Goal: Navigation & Orientation: Understand site structure

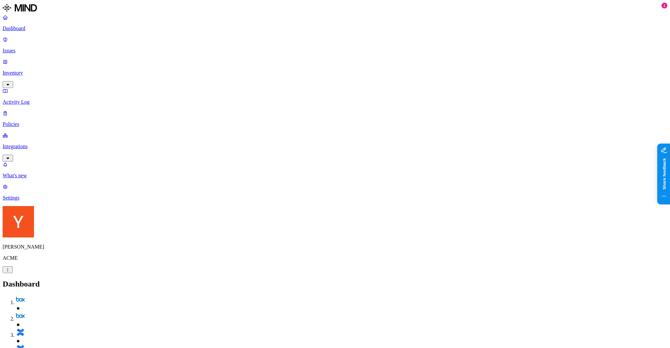
click at [18, 70] on p "Inventory" at bounding box center [335, 73] width 665 height 6
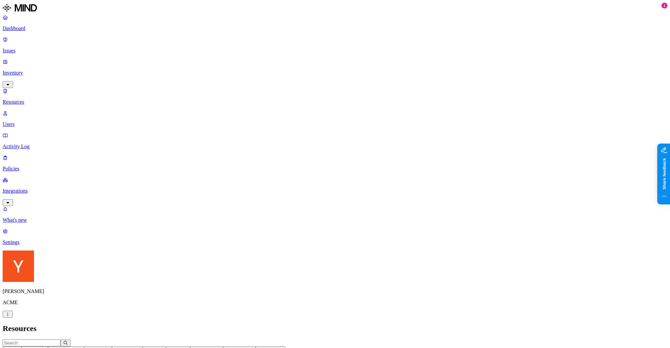
click at [24, 121] on p "Users" at bounding box center [335, 124] width 665 height 6
click at [26, 99] on p "Resources" at bounding box center [335, 102] width 665 height 6
click at [24, 121] on p "Users" at bounding box center [335, 124] width 665 height 6
click at [27, 99] on p "Resources" at bounding box center [335, 102] width 665 height 6
click at [28, 48] on p "Issues" at bounding box center [335, 51] width 665 height 6
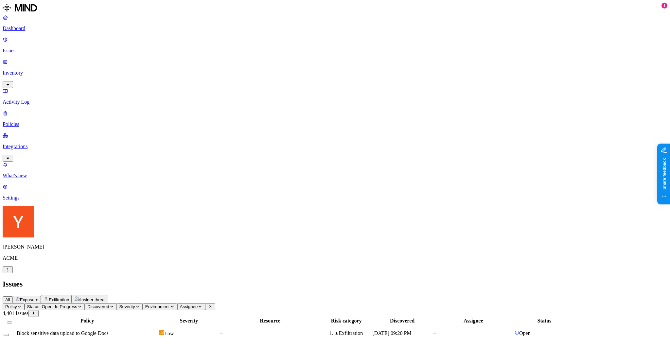
click at [21, 121] on p "Policies" at bounding box center [335, 124] width 665 height 6
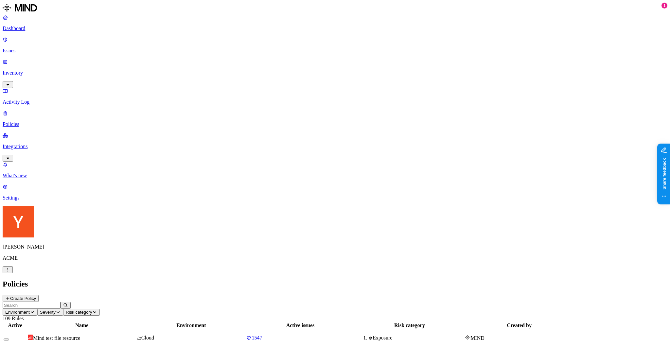
click at [21, 144] on p "Integrations" at bounding box center [335, 147] width 665 height 6
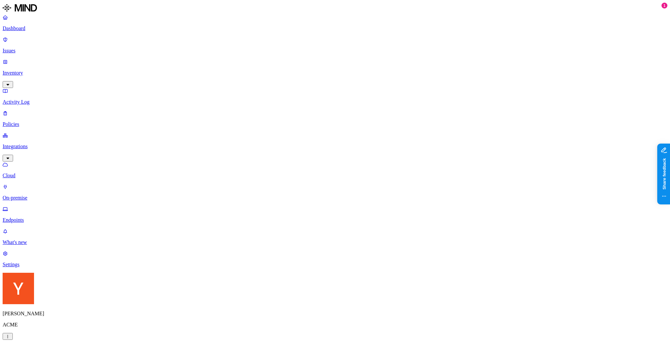
click at [26, 206] on link "Endpoints" at bounding box center [335, 214] width 665 height 17
click at [27, 195] on p "On-premise" at bounding box center [335, 198] width 665 height 6
click at [30, 173] on p "Cloud" at bounding box center [335, 176] width 665 height 6
click at [35, 70] on p "Inventory" at bounding box center [335, 73] width 665 height 6
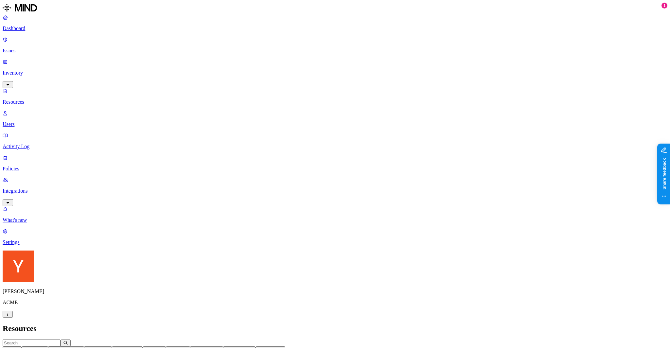
click at [31, 121] on p "Users" at bounding box center [335, 124] width 665 height 6
click at [33, 99] on p "Resources" at bounding box center [335, 102] width 665 height 6
click at [32, 121] on p "Users" at bounding box center [335, 124] width 665 height 6
click at [36, 88] on link "Resources" at bounding box center [335, 96] width 665 height 17
click at [35, 121] on p "Users" at bounding box center [335, 124] width 665 height 6
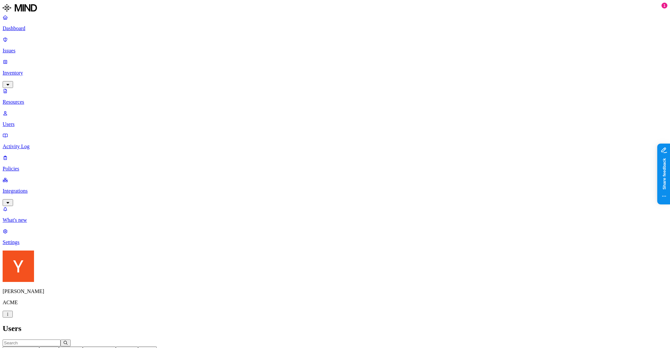
click at [36, 99] on p "Resources" at bounding box center [335, 102] width 665 height 6
click at [34, 110] on link "Users" at bounding box center [335, 118] width 665 height 17
click at [33, 70] on p "Inventory" at bounding box center [335, 73] width 665 height 6
click at [32, 121] on p "Users" at bounding box center [335, 124] width 665 height 6
click at [35, 70] on p "Inventory" at bounding box center [335, 73] width 665 height 6
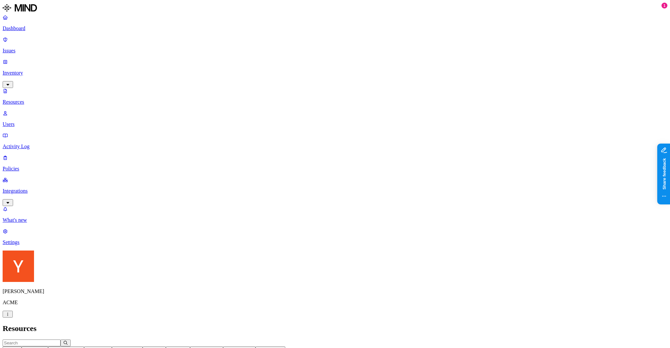
click at [31, 70] on p "Inventory" at bounding box center [335, 73] width 665 height 6
click at [27, 70] on p "Inventory" at bounding box center [335, 73] width 665 height 6
click at [29, 121] on p "Users" at bounding box center [335, 124] width 665 height 6
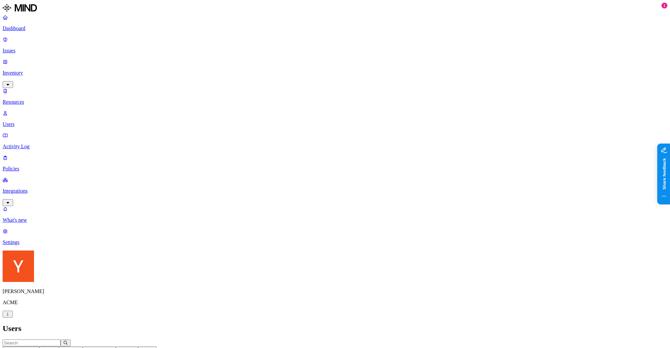
click at [30, 99] on p "Resources" at bounding box center [335, 102] width 665 height 6
click at [30, 144] on p "Activity Log" at bounding box center [335, 147] width 665 height 6
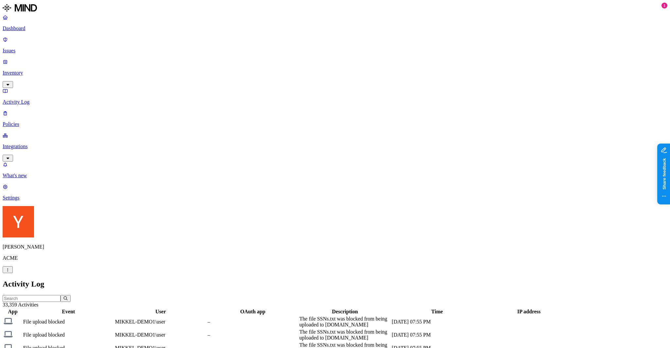
click at [30, 70] on p "Inventory" at bounding box center [335, 73] width 665 height 6
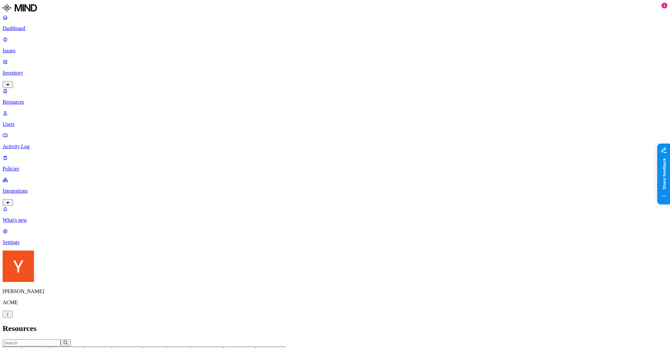
click at [23, 144] on p "Activity Log" at bounding box center [335, 147] width 665 height 6
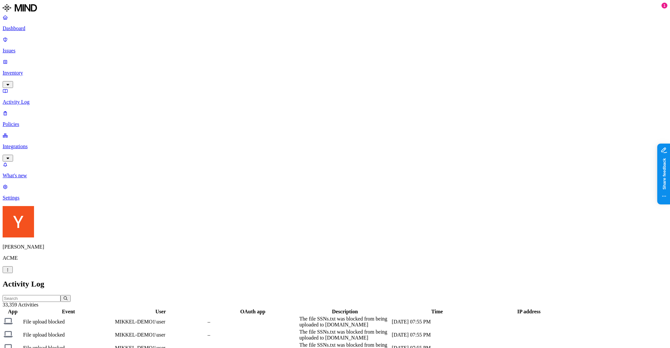
click at [28, 70] on p "Inventory" at bounding box center [335, 73] width 665 height 6
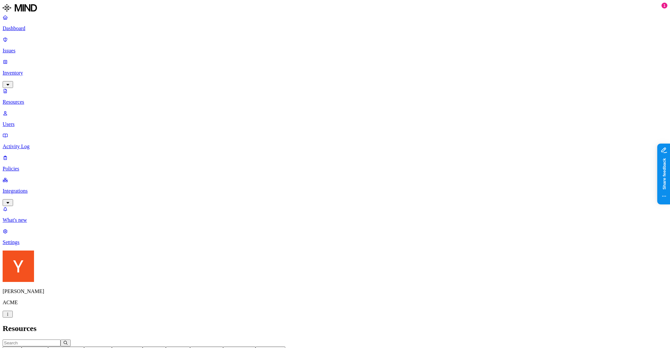
click at [27, 121] on p "Users" at bounding box center [335, 124] width 665 height 6
click at [29, 99] on p "Resources" at bounding box center [335, 102] width 665 height 6
click at [24, 166] on p "Policies" at bounding box center [335, 169] width 665 height 6
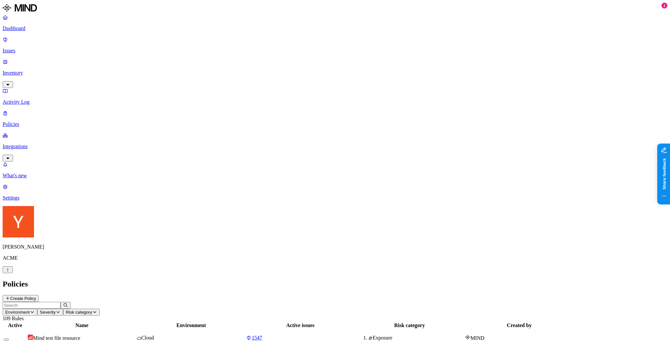
click at [24, 144] on p "Integrations" at bounding box center [335, 147] width 665 height 6
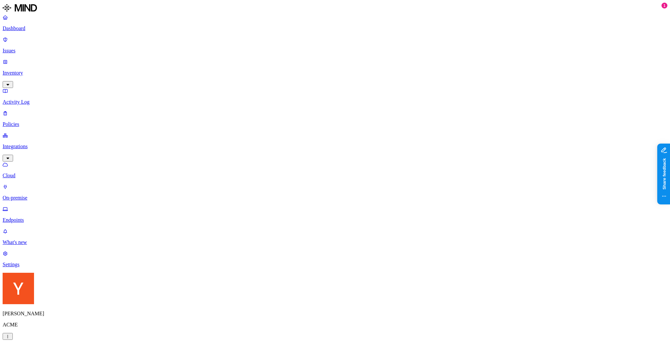
click at [24, 195] on p "On-premise" at bounding box center [335, 198] width 665 height 6
click at [27, 125] on nav "Dashboard Issues Inventory Activity Log Policies Integrations Cloud On-premise …" at bounding box center [335, 140] width 665 height 253
click at [26, 217] on p "Endpoints" at bounding box center [335, 220] width 665 height 6
click at [36, 70] on p "Inventory" at bounding box center [335, 73] width 665 height 6
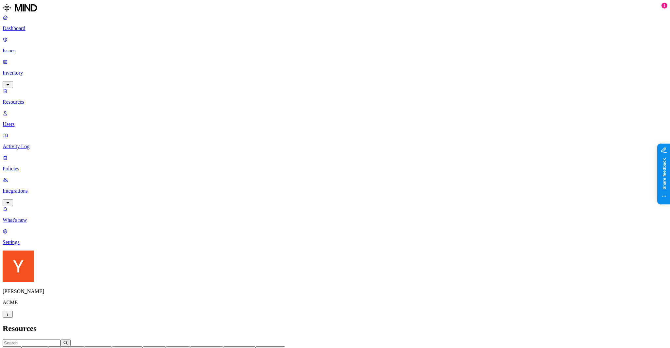
click at [31, 121] on p "Users" at bounding box center [335, 124] width 665 height 6
click at [36, 99] on p "Resources" at bounding box center [335, 102] width 665 height 6
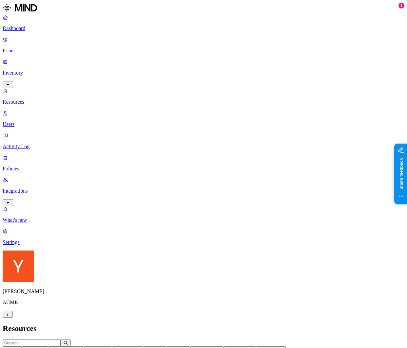
click at [25, 121] on p "Users" at bounding box center [203, 124] width 401 height 6
click at [35, 99] on p "Resources" at bounding box center [203, 102] width 401 height 6
click at [42, 59] on link "Inventory" at bounding box center [203, 73] width 401 height 28
click at [40, 44] on link "Issues" at bounding box center [203, 45] width 401 height 17
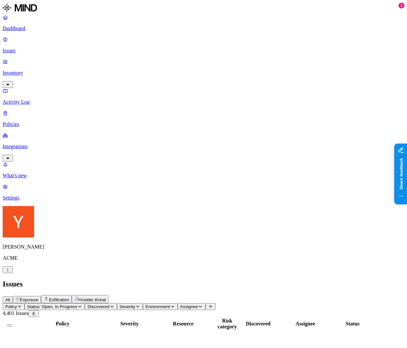
click at [45, 30] on p "Dashboard" at bounding box center [203, 29] width 401 height 6
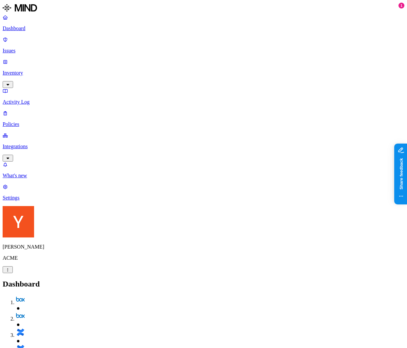
click at [31, 144] on p "Integrations" at bounding box center [203, 147] width 401 height 6
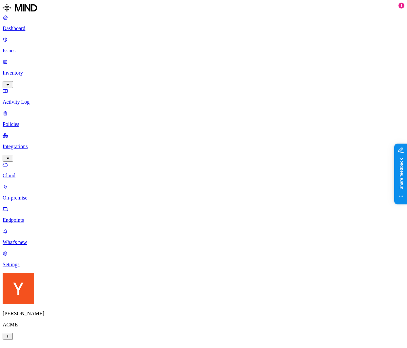
click at [45, 206] on link "Endpoints" at bounding box center [203, 214] width 401 height 17
click at [43, 195] on p "On-premise" at bounding box center [203, 198] width 401 height 6
click at [42, 217] on p "Endpoints" at bounding box center [203, 220] width 401 height 6
click at [46, 184] on link "On-premise" at bounding box center [203, 192] width 401 height 17
click at [43, 59] on link "Inventory" at bounding box center [203, 73] width 401 height 28
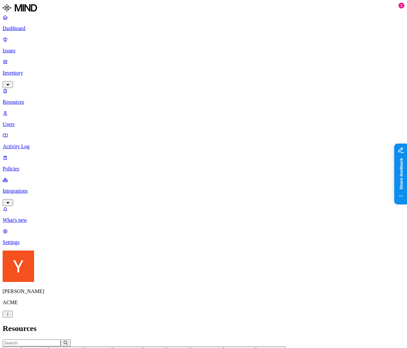
click at [43, 121] on p "Users" at bounding box center [203, 124] width 401 height 6
click at [44, 99] on p "Resources" at bounding box center [203, 102] width 401 height 6
click at [39, 121] on p "Users" at bounding box center [203, 124] width 401 height 6
click at [41, 99] on p "Resources" at bounding box center [203, 102] width 401 height 6
click at [36, 121] on p "Users" at bounding box center [203, 124] width 401 height 6
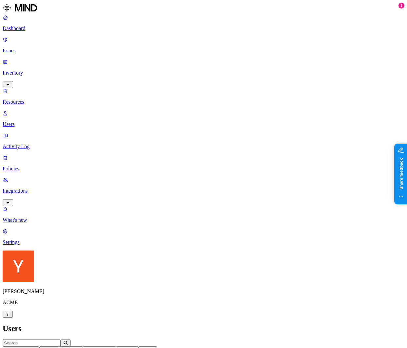
click at [41, 99] on p "Resources" at bounding box center [203, 102] width 401 height 6
click at [37, 121] on p "Users" at bounding box center [203, 124] width 401 height 6
